Goal: Check status: Check status

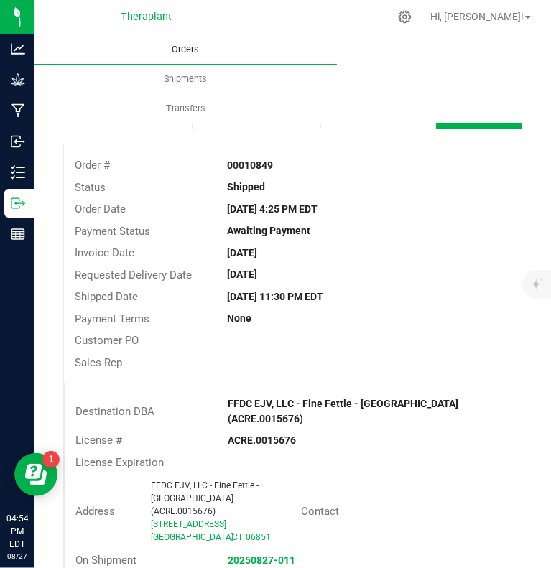
click at [179, 53] on span "Orders" at bounding box center [185, 49] width 66 height 13
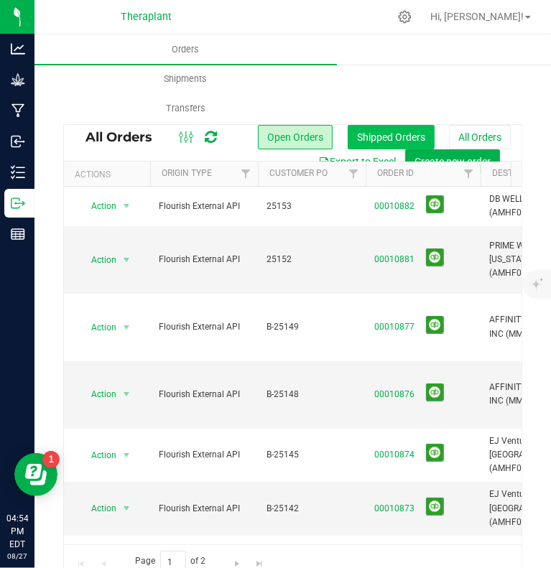
click at [371, 131] on button "Shipped Orders" at bounding box center [391, 137] width 87 height 24
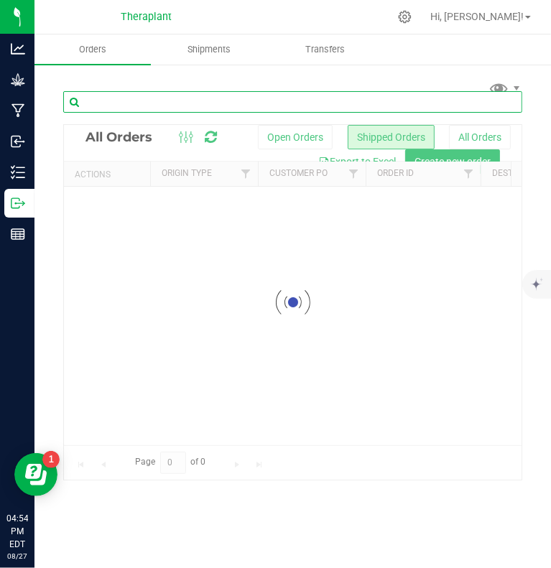
click at [150, 101] on input "text" at bounding box center [292, 102] width 459 height 22
type input "trulieve"
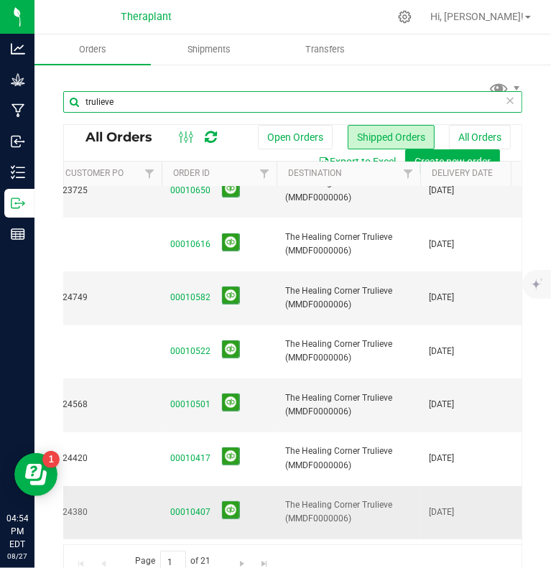
scroll to position [0, 204]
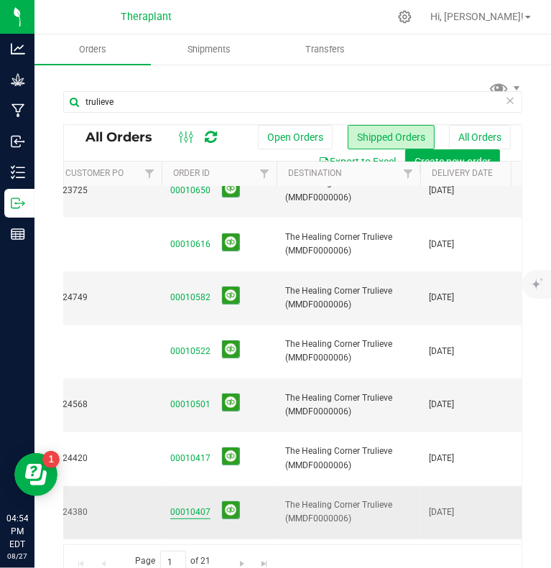
click at [180, 506] on link "00010407" at bounding box center [190, 513] width 40 height 14
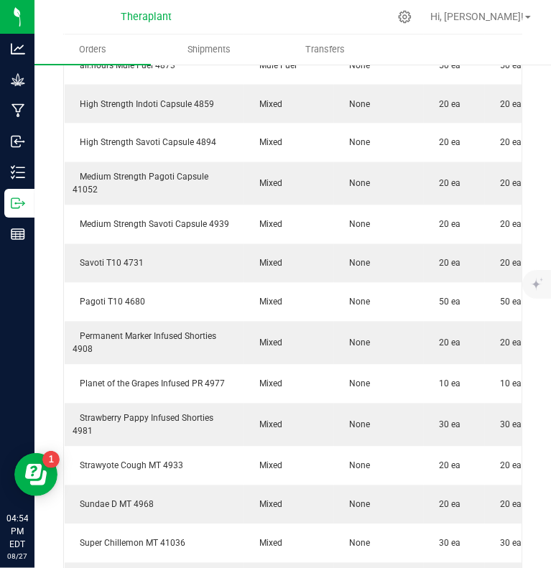
scroll to position [1544, 0]
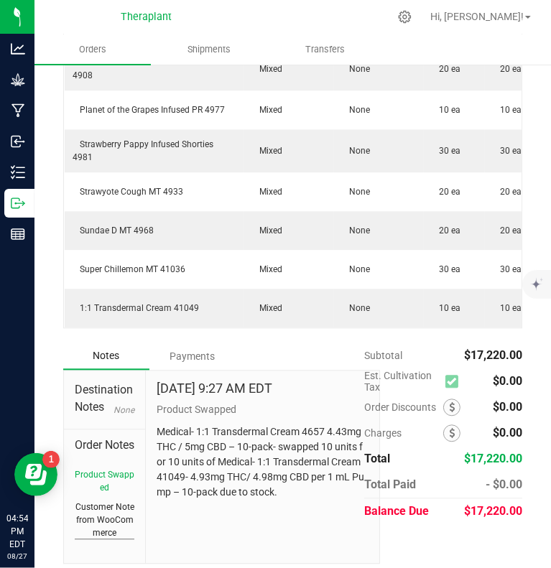
click at [98, 517] on button "Customer Note from WooCommerce" at bounding box center [105, 520] width 60 height 39
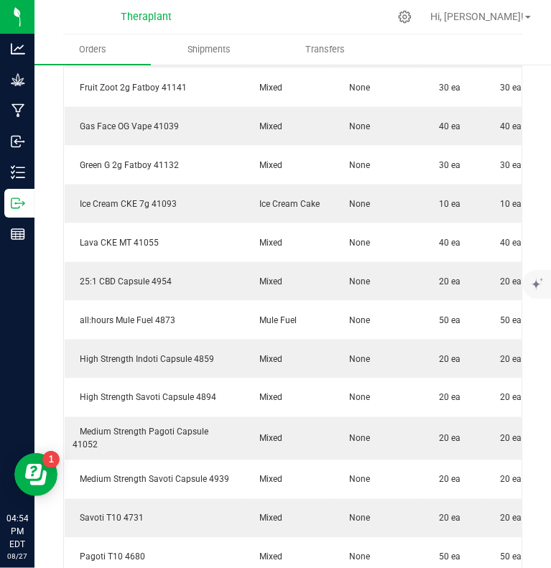
scroll to position [0, 0]
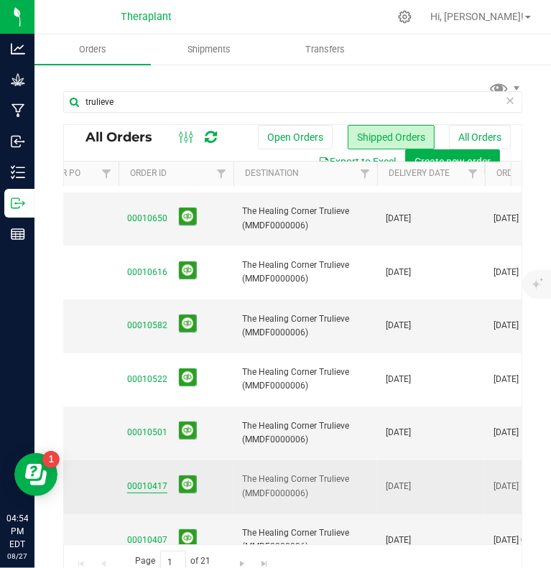
click at [152, 480] on link "00010417" at bounding box center [147, 487] width 40 height 14
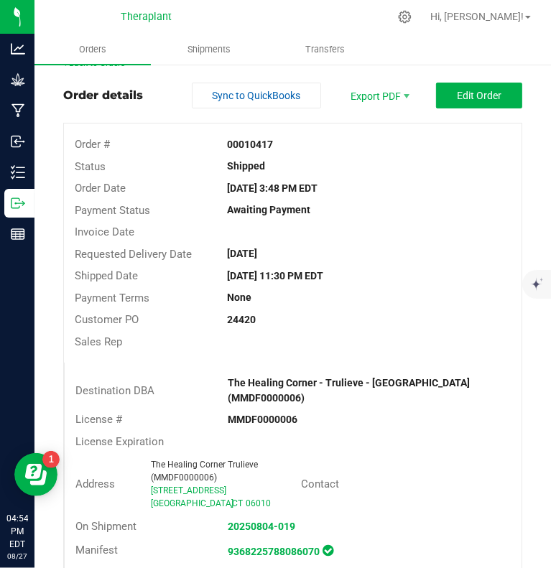
click at [241, 140] on strong "00010417" at bounding box center [250, 144] width 46 height 11
copy strong "00010417"
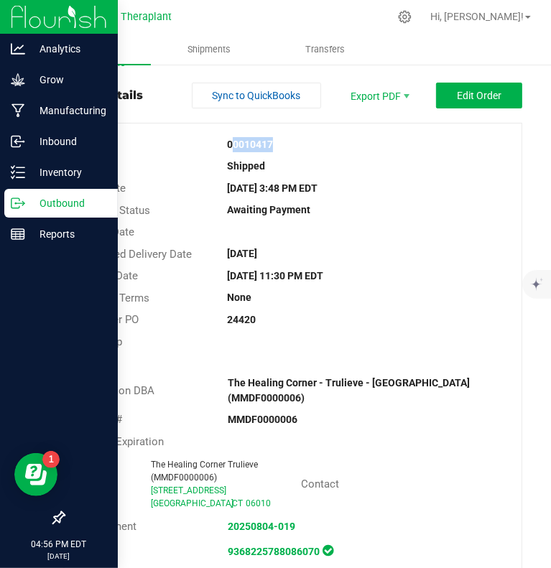
click at [25, 203] on p "Outbound" at bounding box center [68, 203] width 86 height 17
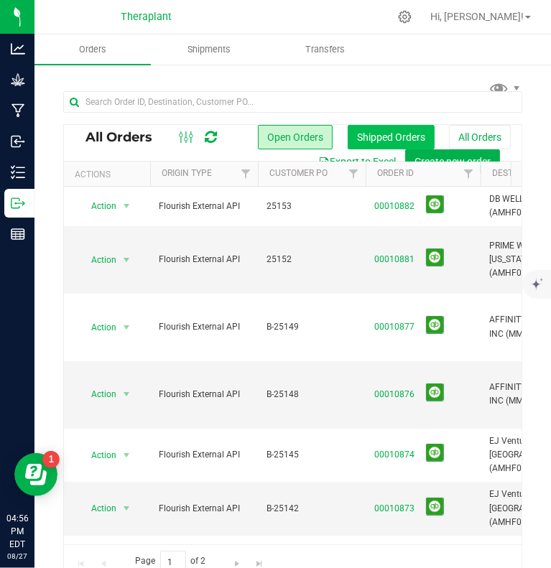
click at [362, 134] on button "Shipped Orders" at bounding box center [391, 137] width 87 height 24
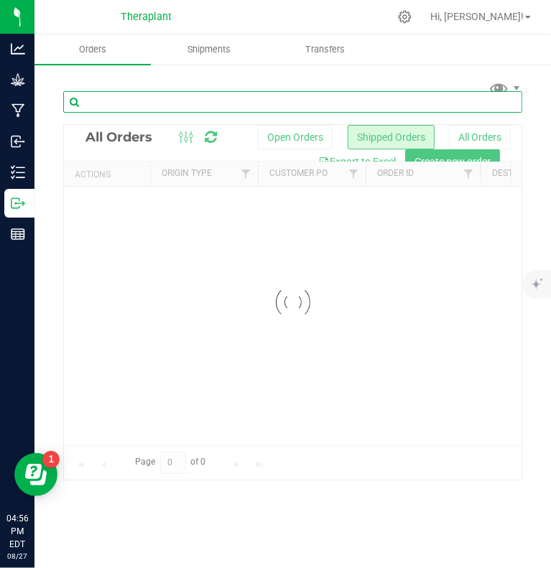
click at [223, 103] on input "text" at bounding box center [292, 102] width 459 height 22
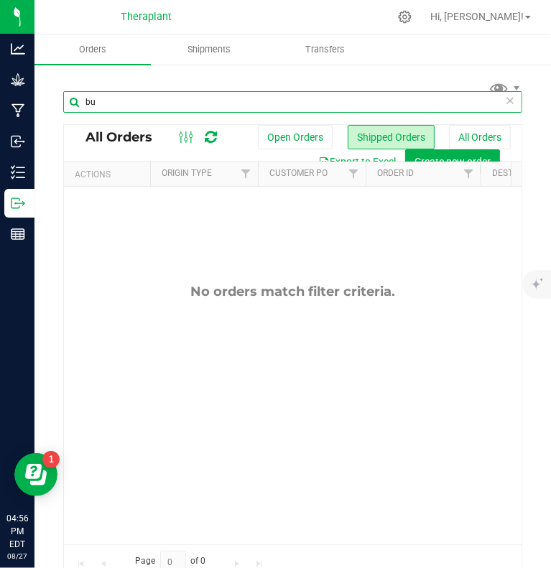
type input "b"
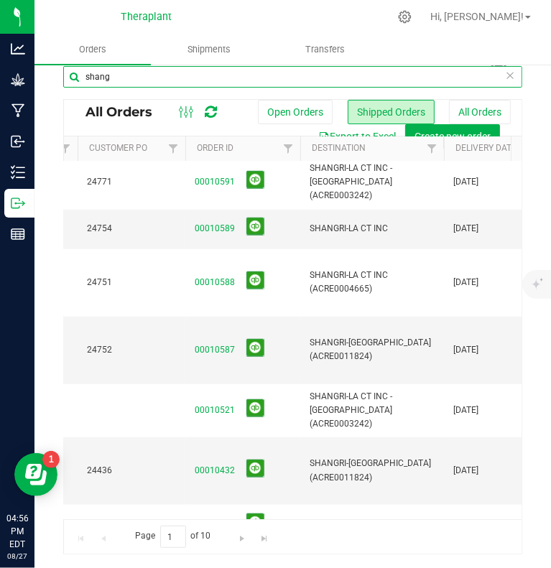
scroll to position [0, 180]
type input "shang"
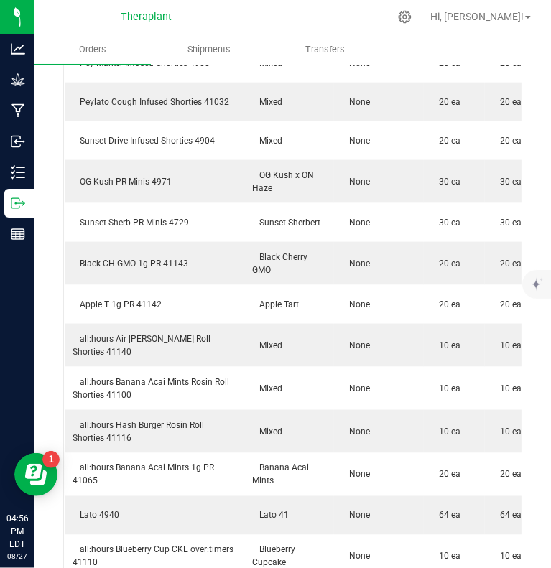
scroll to position [1305, 0]
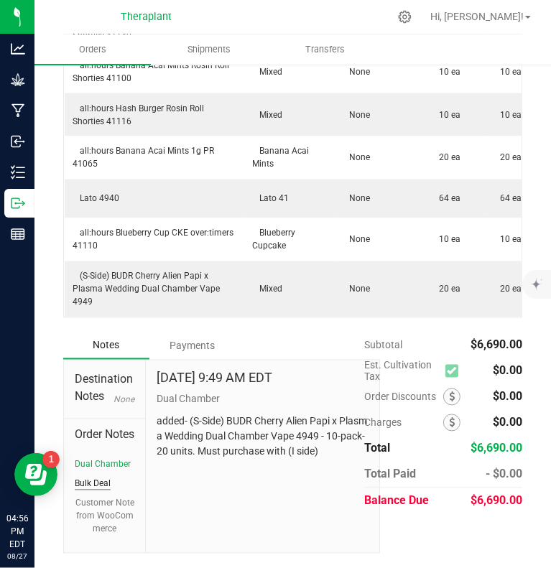
click at [100, 483] on button "Bulk Deal" at bounding box center [93, 484] width 36 height 13
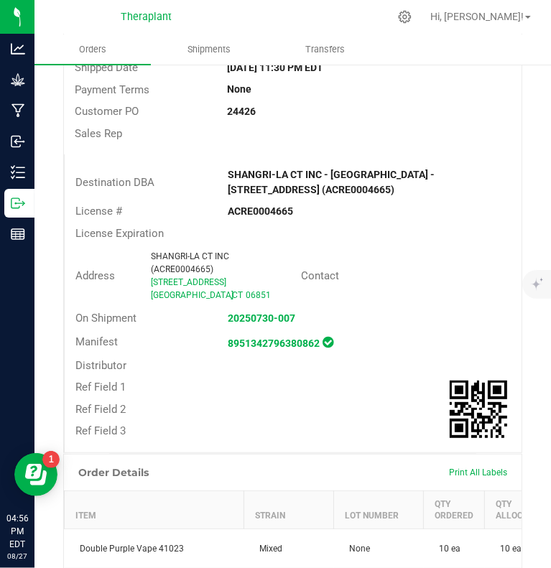
scroll to position [0, 0]
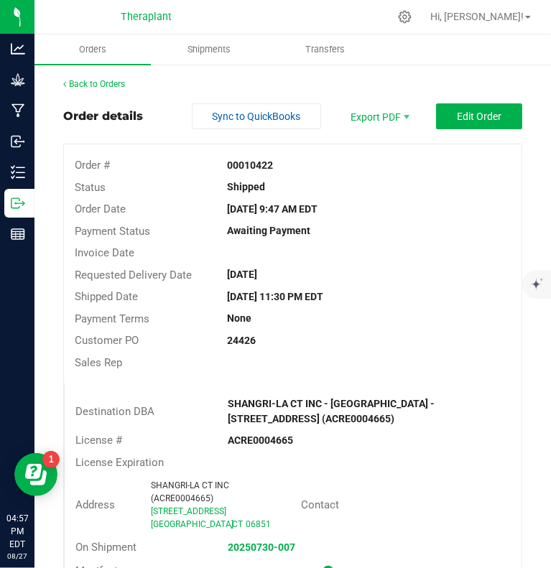
click at [116, 90] on div "Back to Orders" at bounding box center [292, 84] width 459 height 13
click at [114, 79] on link "Back to Orders" at bounding box center [94, 84] width 62 height 10
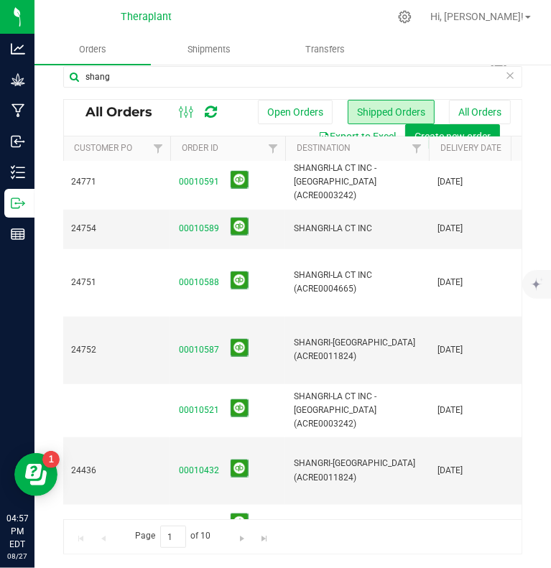
click at [195, 565] on link "00010430" at bounding box center [199, 572] width 40 height 14
